Goal: Task Accomplishment & Management: Manage account settings

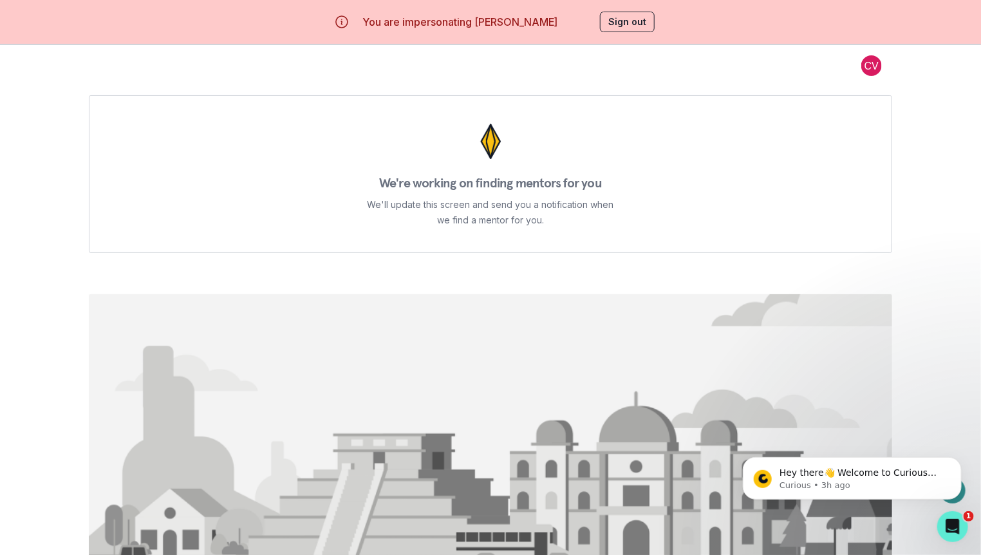
click at [630, 19] on button "Sign out" at bounding box center [627, 22] width 55 height 21
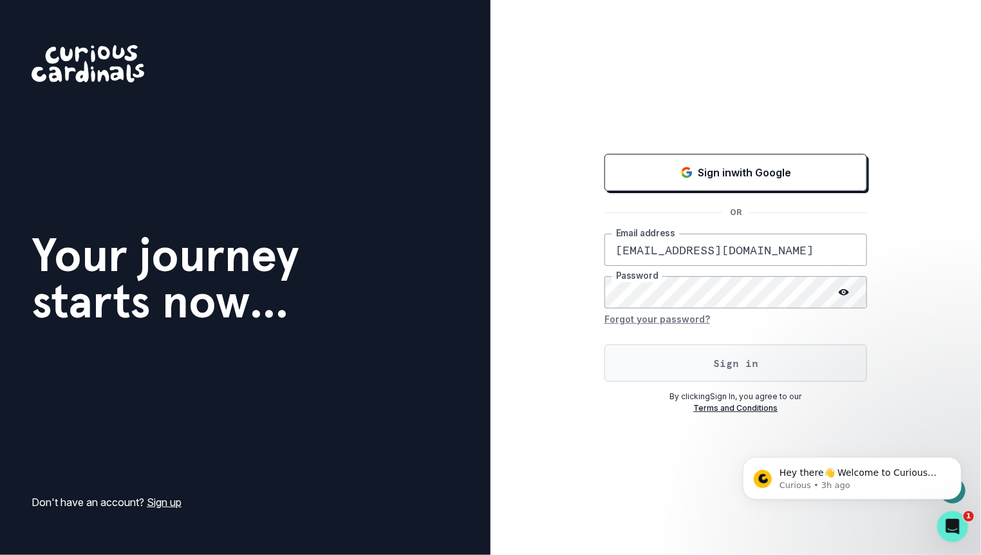
click at [628, 377] on button "Sign in" at bounding box center [735, 362] width 263 height 37
